Goal: Transaction & Acquisition: Download file/media

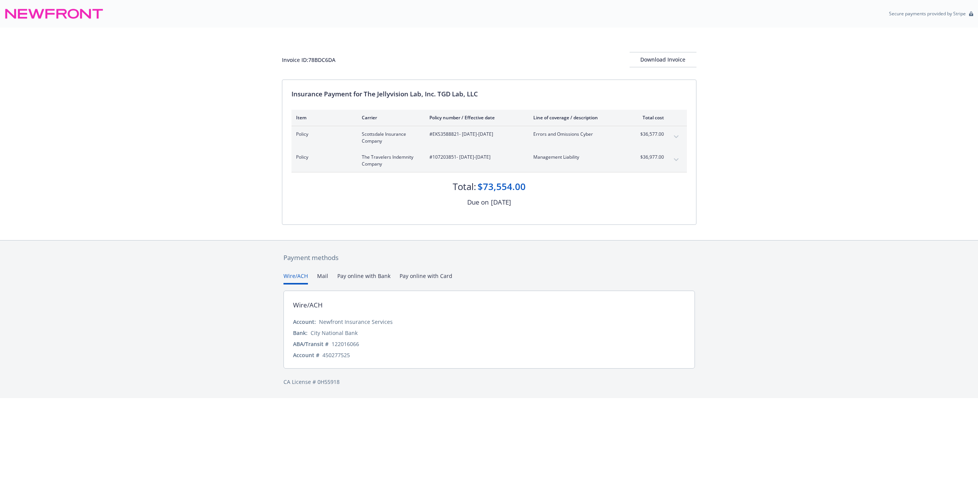
click at [425, 276] on button "Pay online with Card" at bounding box center [426, 278] width 53 height 13
click at [675, 157] on button "expand content" at bounding box center [676, 160] width 12 height 12
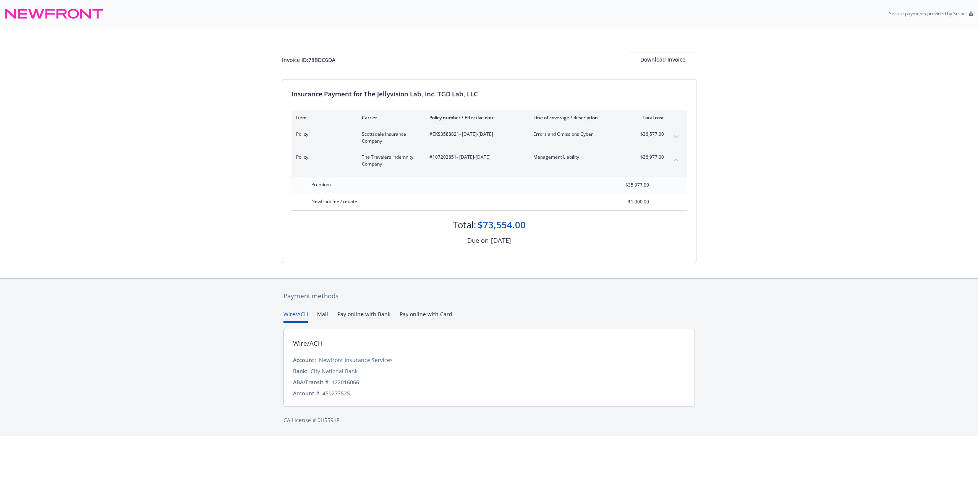
click at [675, 157] on button "collapse content" at bounding box center [676, 160] width 12 height 12
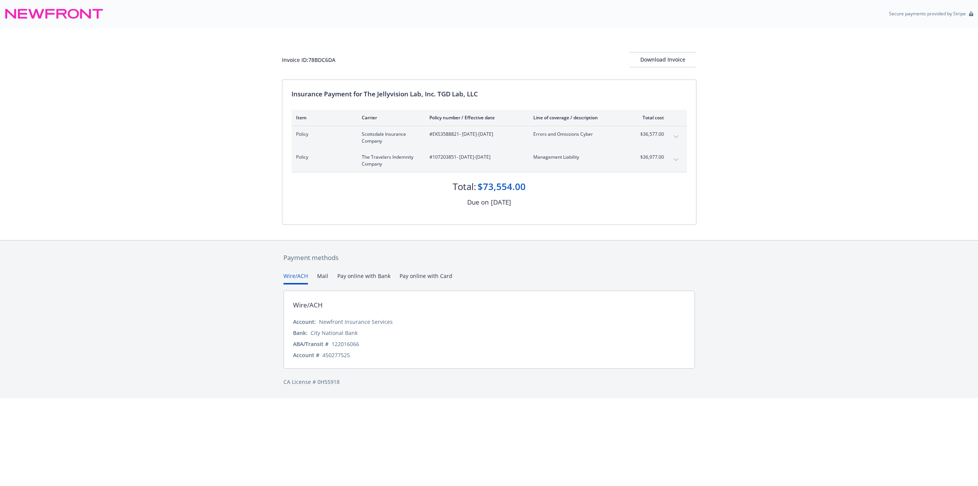
click at [675, 157] on button "expand content" at bounding box center [676, 160] width 12 height 12
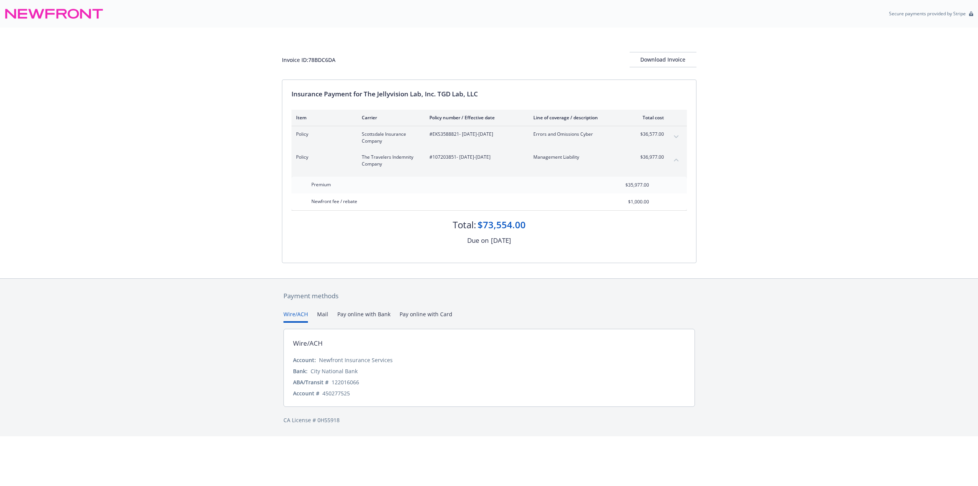
click at [678, 134] on button "expand content" at bounding box center [676, 137] width 12 height 12
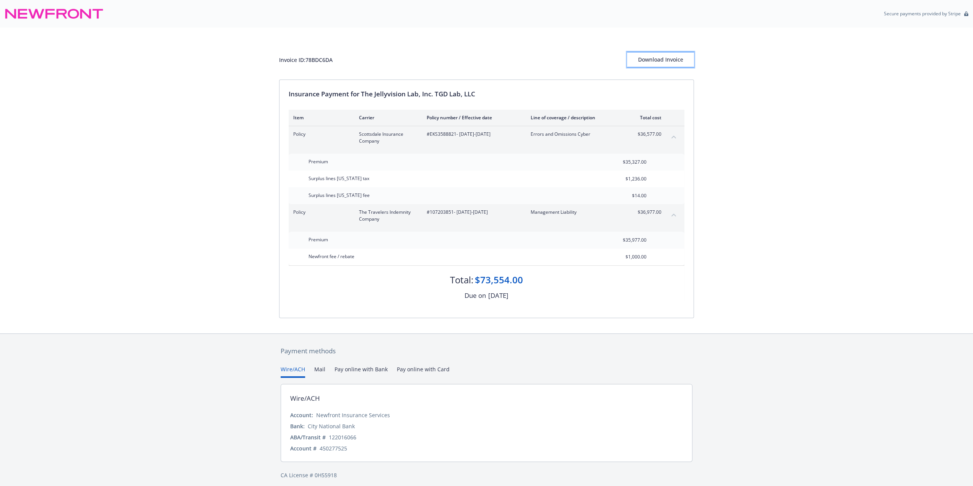
click at [638, 58] on button "Download Invoice" at bounding box center [660, 59] width 67 height 15
